Goal: Task Accomplishment & Management: Use online tool/utility

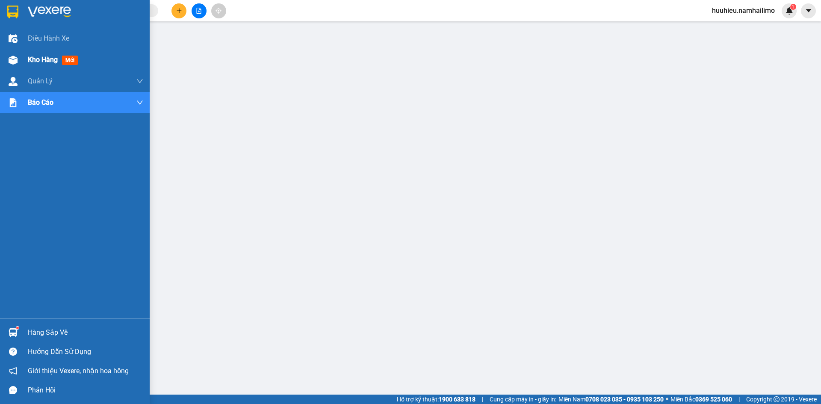
click at [36, 59] on span "Kho hàng" at bounding box center [43, 60] width 30 height 8
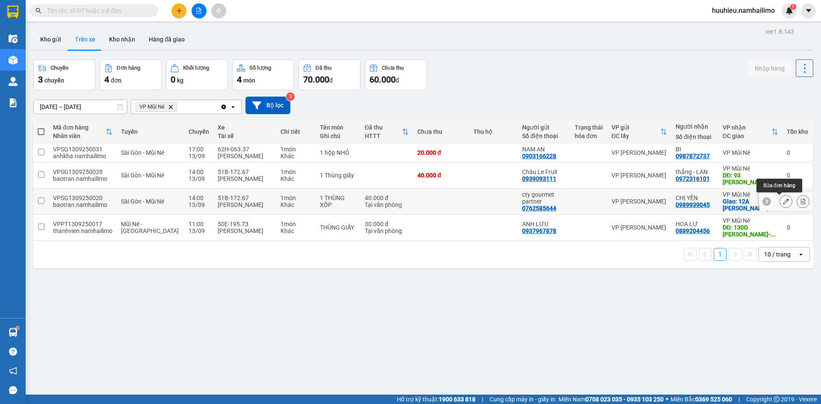
click at [783, 202] on icon at bounding box center [786, 201] width 6 height 6
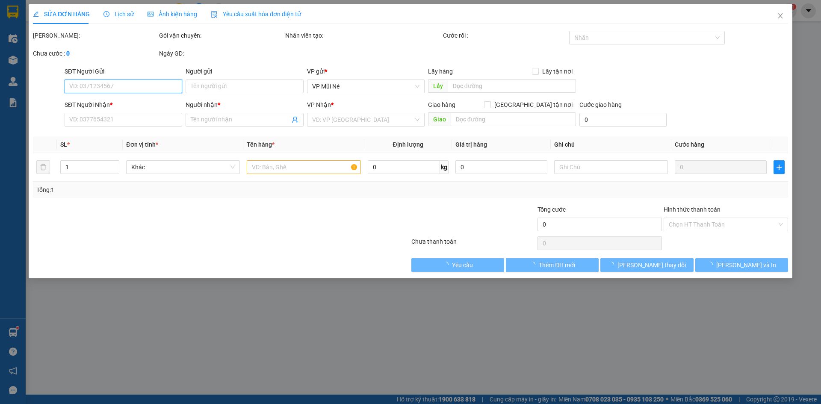
type input "0762585644"
type input "cty gourmet partner"
type input "0989939045"
type input "CHỊ YẾN"
checkbox input "true"
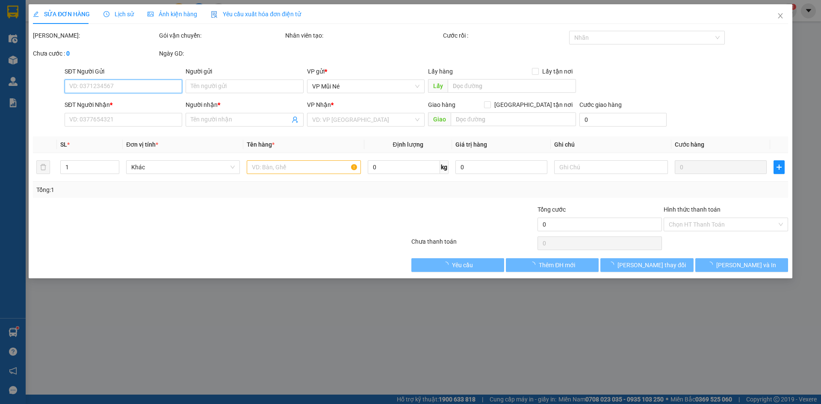
type input "12A [PERSON_NAME]"
type input "40.000"
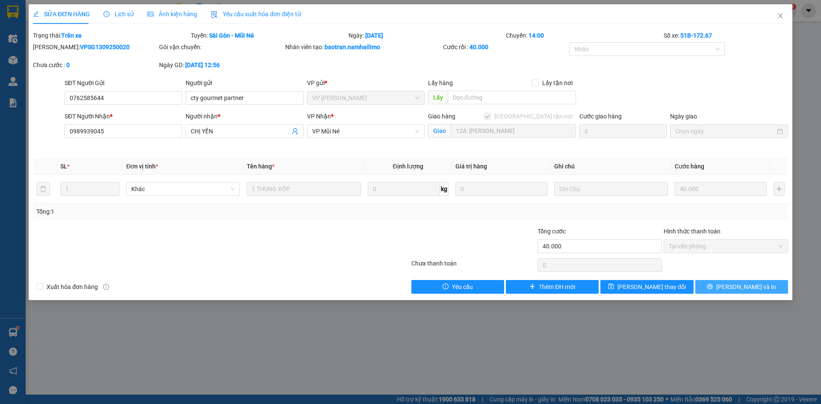
click at [733, 287] on button "[PERSON_NAME] và In" at bounding box center [742, 287] width 93 height 14
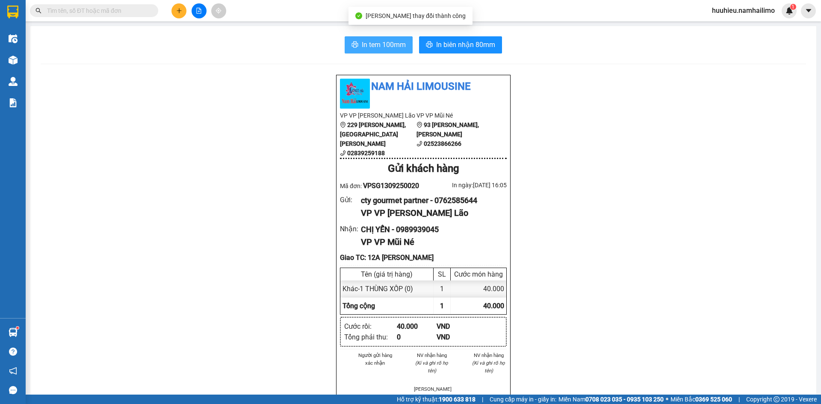
click at [373, 46] on span "In tem 100mm" at bounding box center [384, 44] width 44 height 11
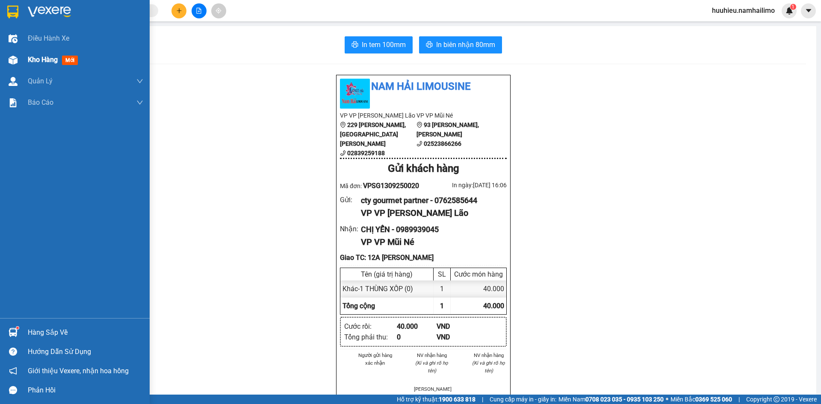
click at [31, 62] on span "Kho hàng" at bounding box center [43, 60] width 30 height 8
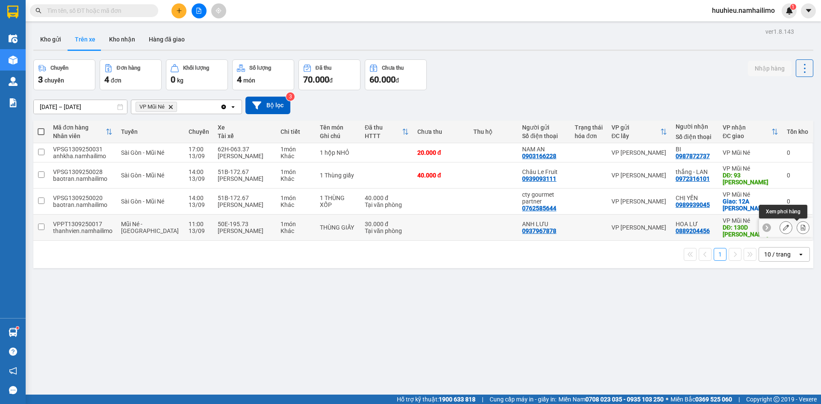
click at [801, 231] on icon at bounding box center [803, 228] width 5 height 6
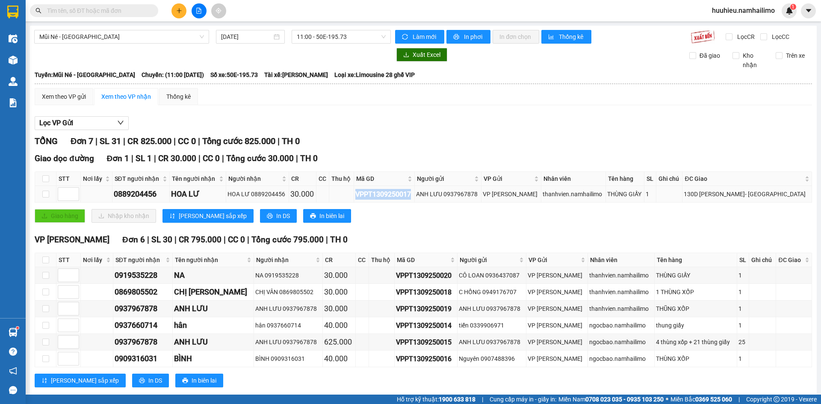
drag, startPoint x: 356, startPoint y: 194, endPoint x: 412, endPoint y: 195, distance: 55.2
click at [412, 195] on div "VPPT1309250017" at bounding box center [384, 194] width 58 height 11
copy div "VPPT1309250017"
